Goal: Contribute content: Add original content to the website for others to see

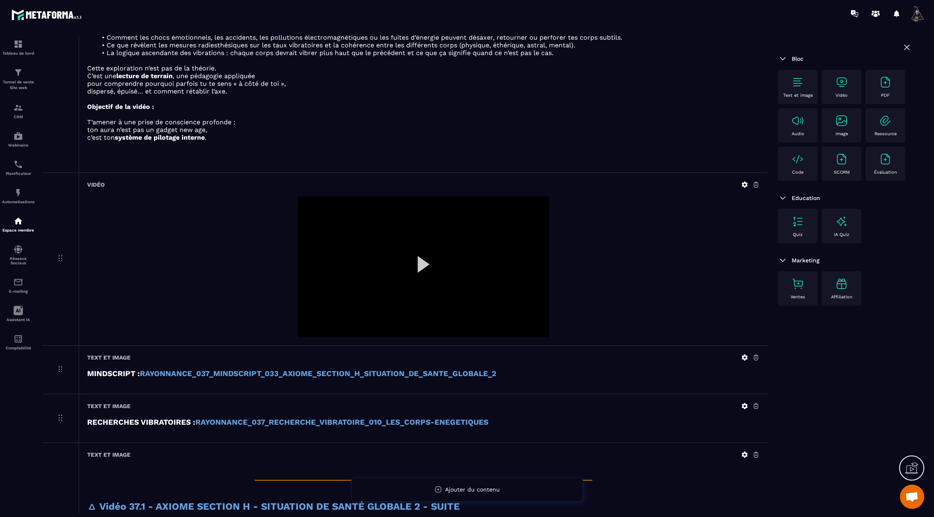
scroll to position [1338, 0]
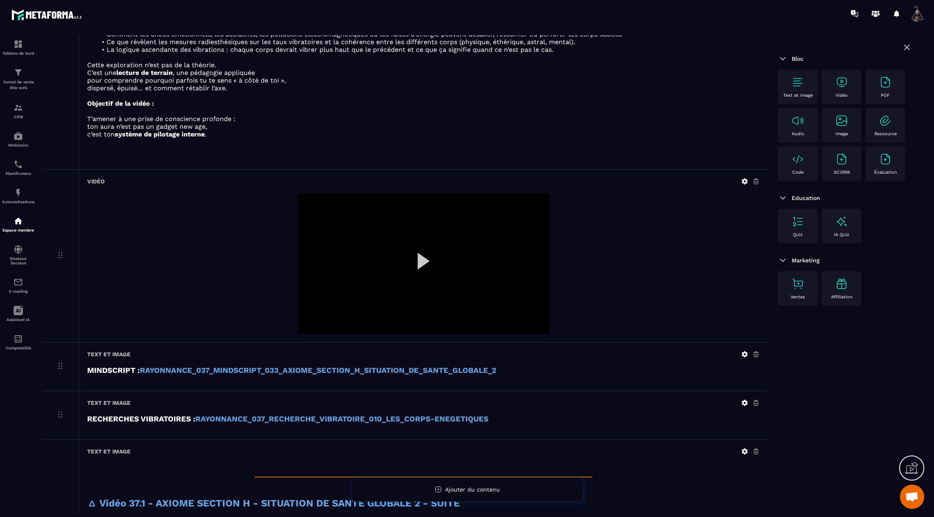
click at [744, 178] on icon at bounding box center [744, 181] width 7 height 7
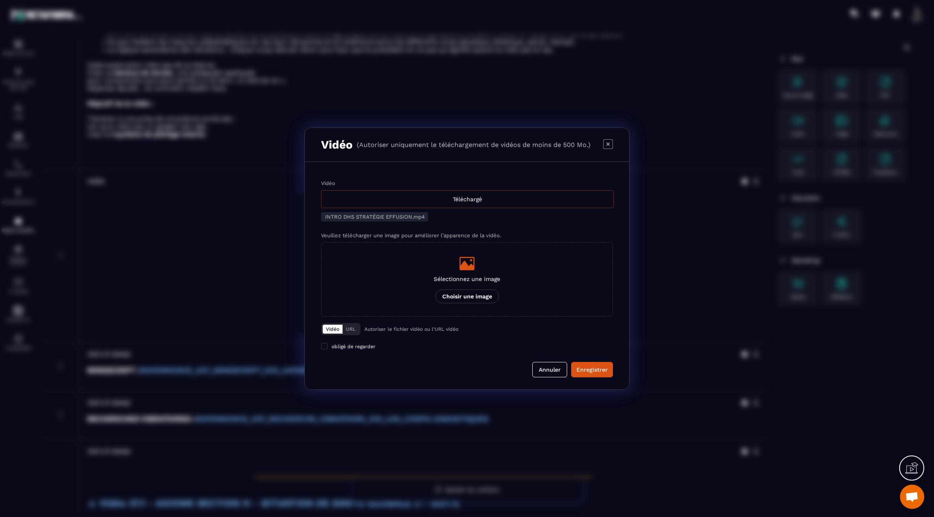
click at [507, 197] on div "Téléchargé" at bounding box center [467, 199] width 293 height 18
click at [0, 0] on input "Vidéo Téléchargé" at bounding box center [0, 0] width 0 height 0
click at [600, 371] on div "Enregistrer" at bounding box center [591, 370] width 31 height 8
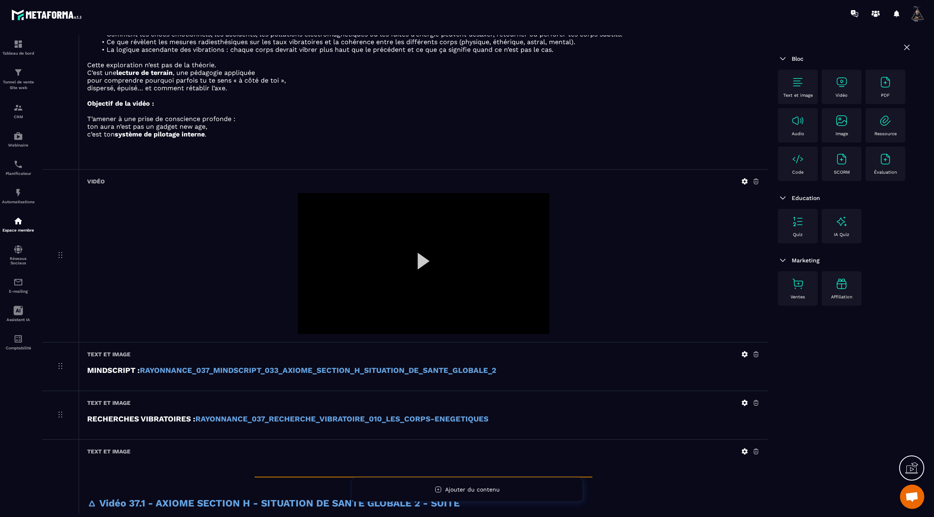
scroll to position [1328, 0]
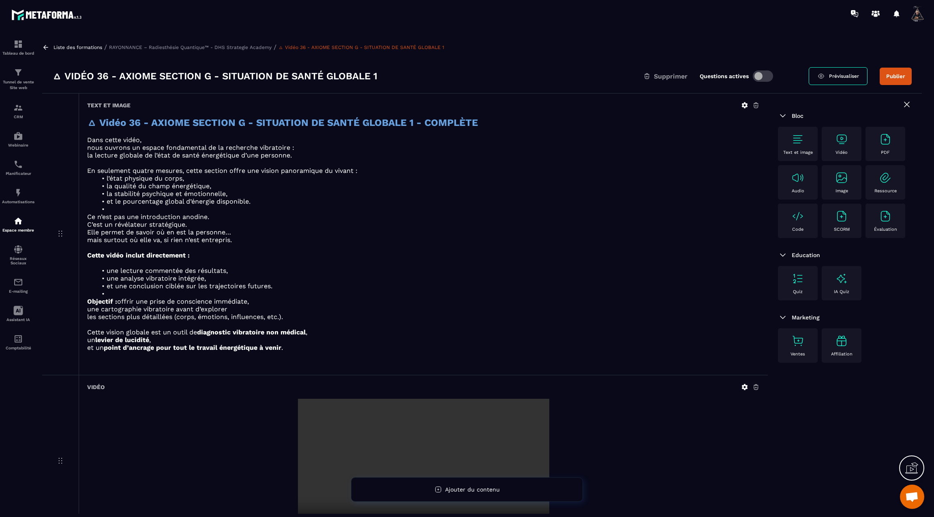
click at [49, 46] on icon at bounding box center [45, 47] width 7 height 7
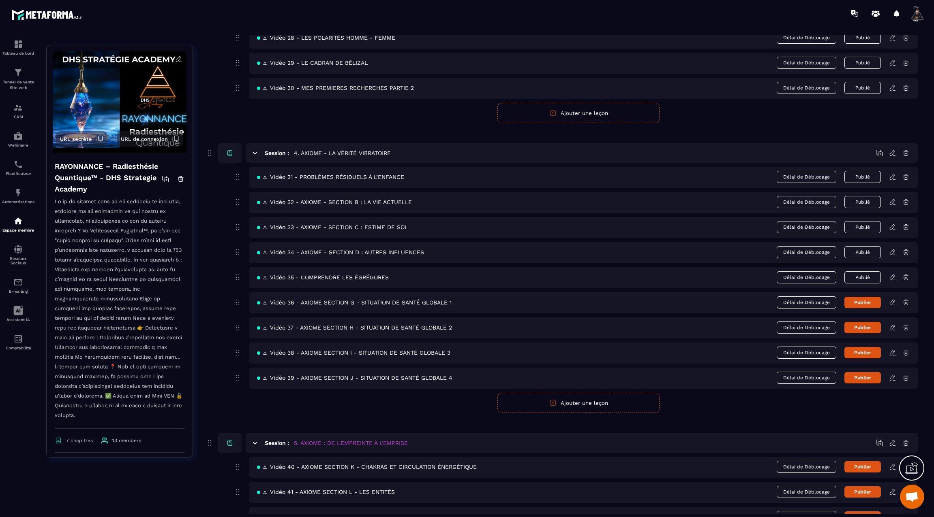
scroll to position [926, 0]
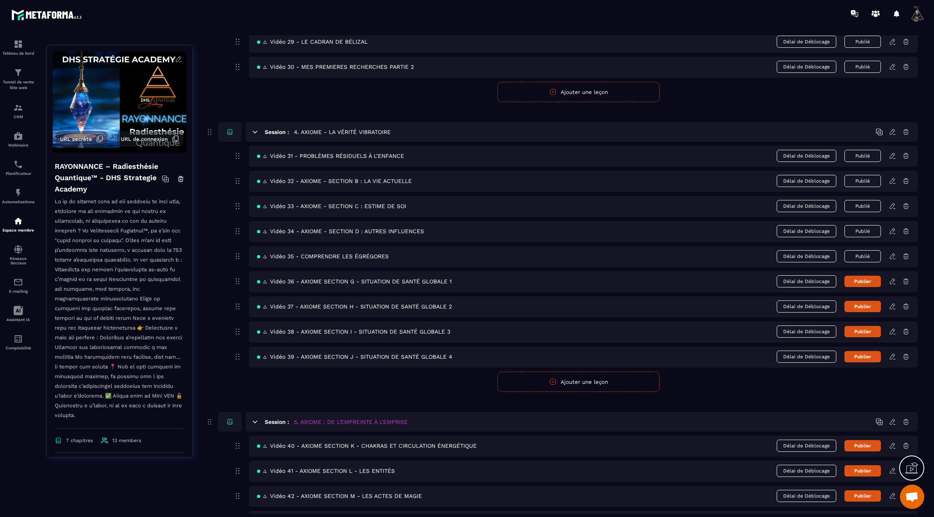
click at [872, 276] on button "Publier" at bounding box center [862, 281] width 36 height 11
click at [890, 303] on icon at bounding box center [892, 306] width 7 height 7
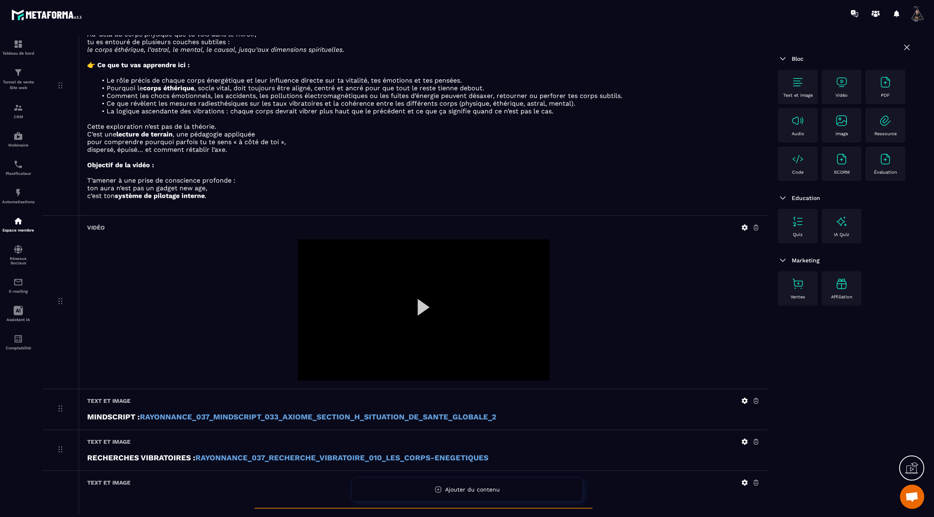
scroll to position [133, 0]
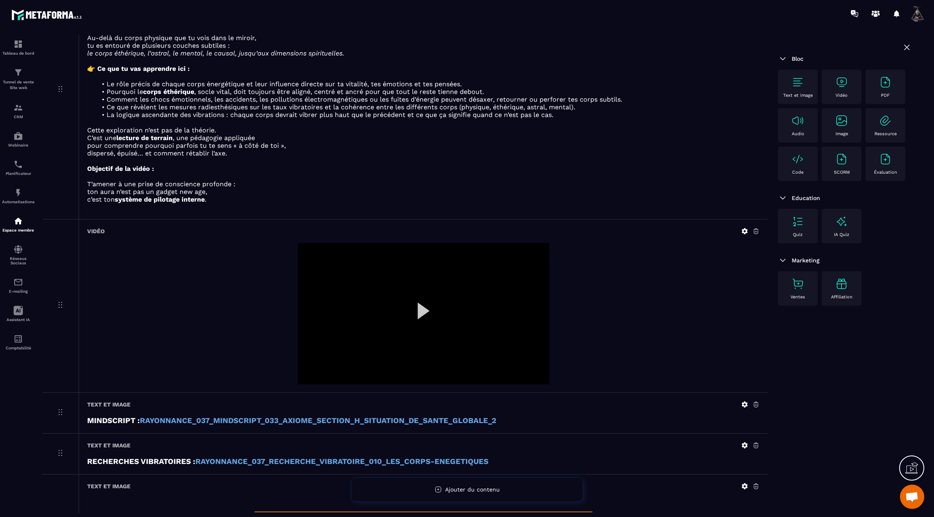
click at [742, 229] on icon at bounding box center [745, 232] width 6 height 6
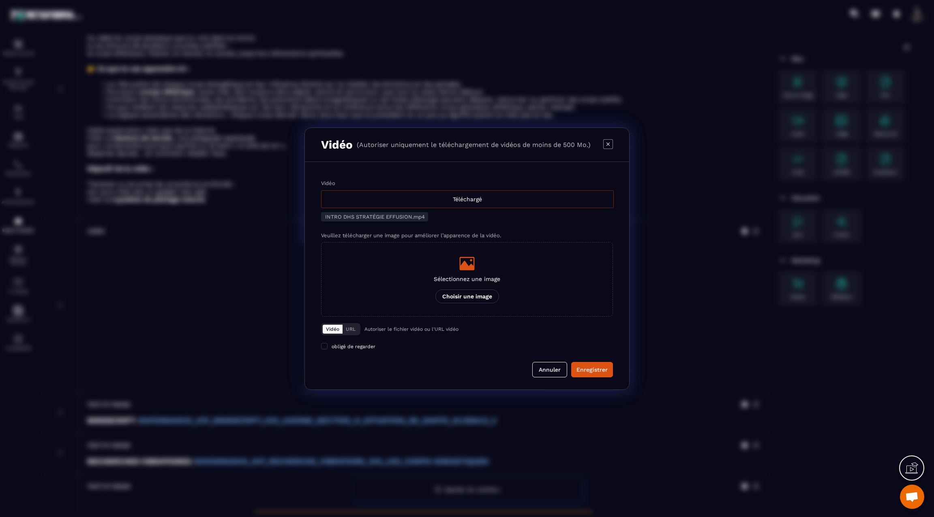
click at [477, 200] on div "Téléchargé" at bounding box center [467, 199] width 293 height 18
click at [0, 0] on input "Vidéo Téléchargé" at bounding box center [0, 0] width 0 height 0
click at [583, 366] on div "Enregistrer" at bounding box center [591, 370] width 31 height 8
